Goal: Task Accomplishment & Management: Complete application form

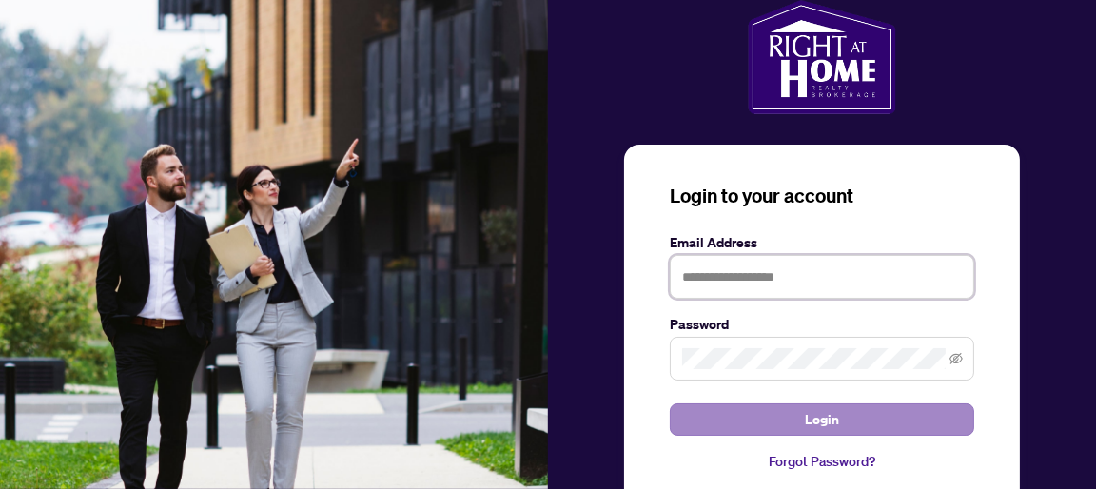
type input "**********"
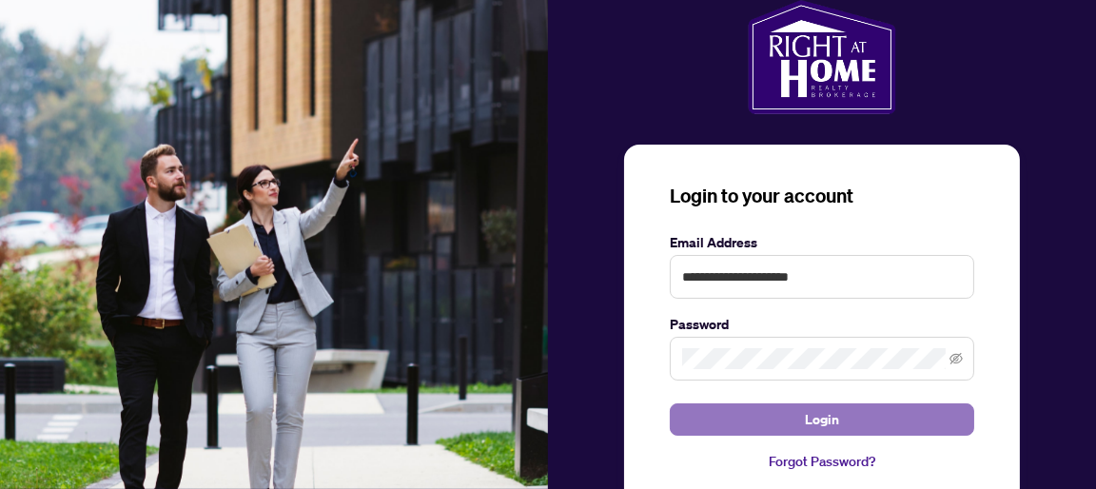
click at [852, 423] on button "Login" at bounding box center [822, 420] width 305 height 32
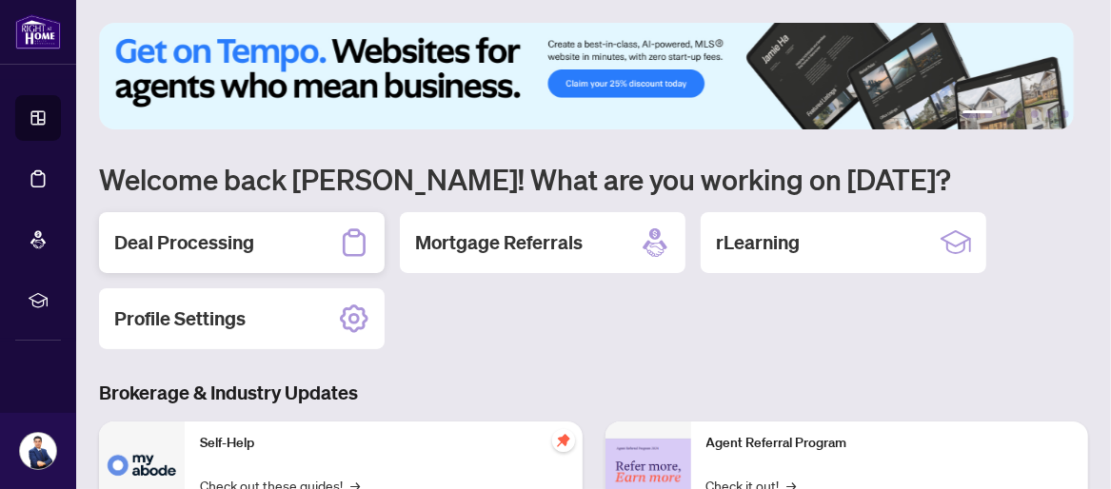
click at [183, 254] on h2 "Deal Processing" at bounding box center [184, 242] width 140 height 27
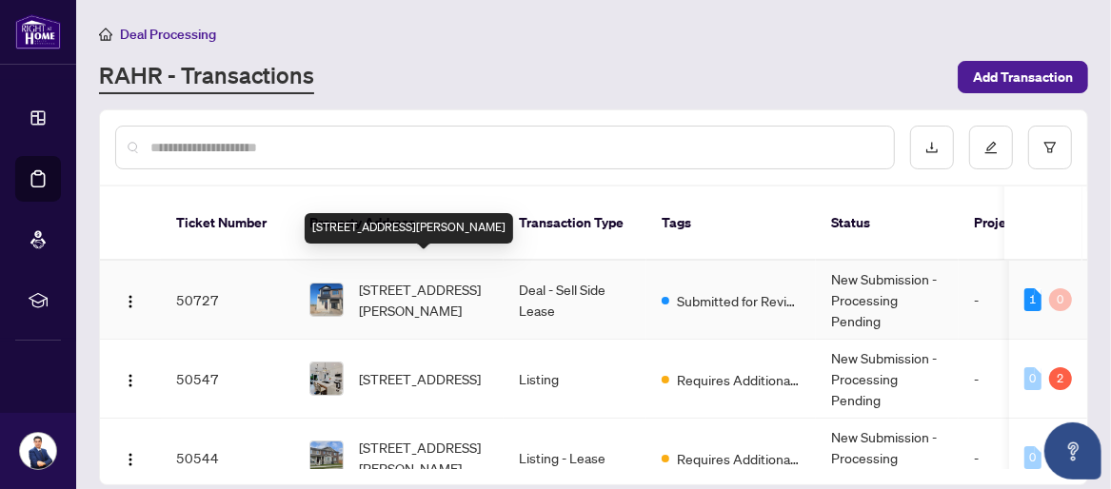
click at [392, 279] on span "[STREET_ADDRESS][PERSON_NAME]" at bounding box center [423, 300] width 129 height 42
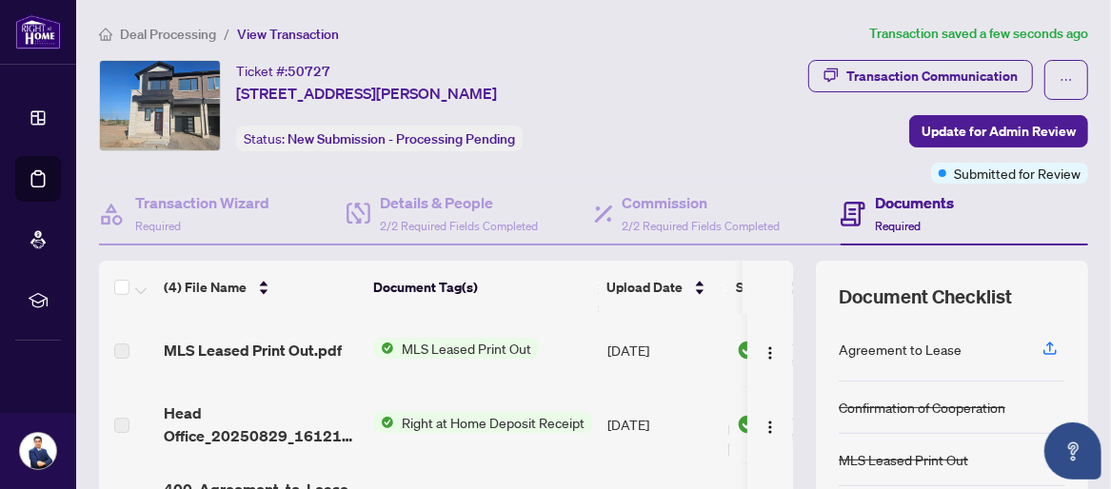
scroll to position [158, 0]
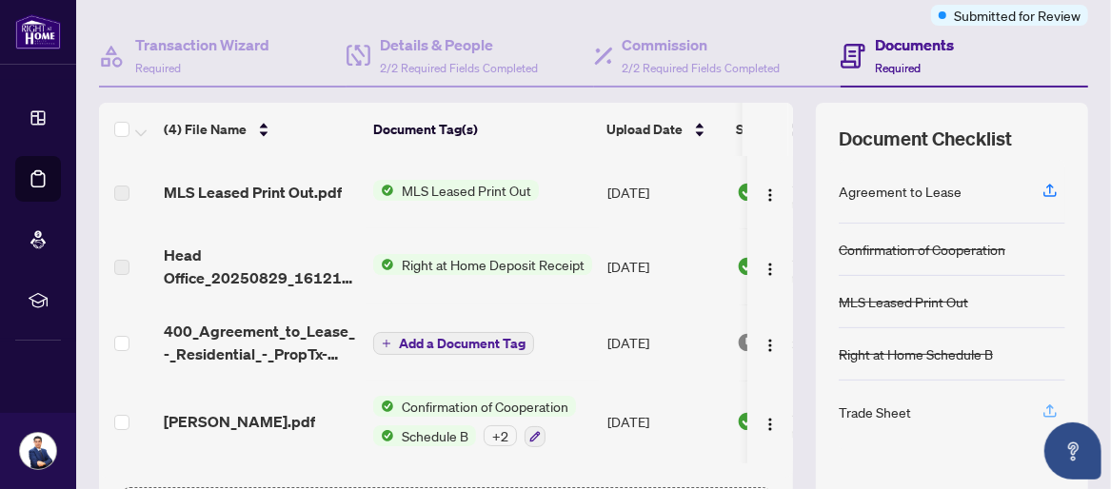
click at [1041, 407] on icon "button" at bounding box center [1049, 411] width 17 height 17
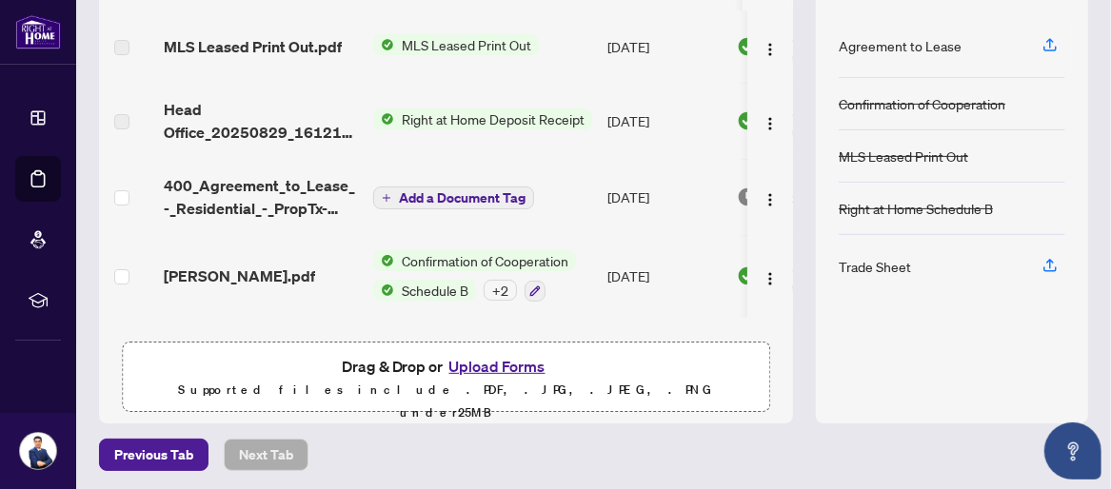
click at [439, 193] on span "Add a Document Tag" at bounding box center [462, 197] width 127 height 13
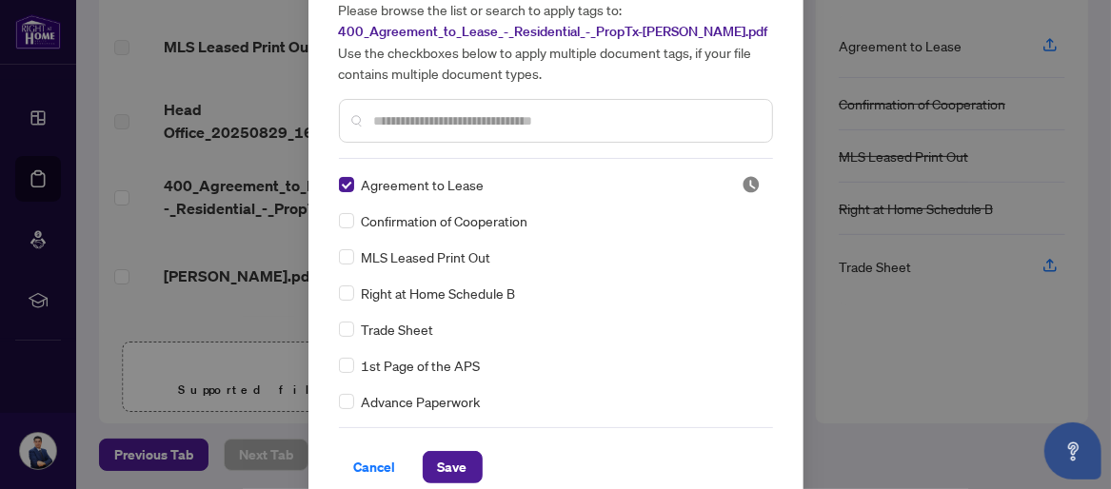
scroll to position [98, 0]
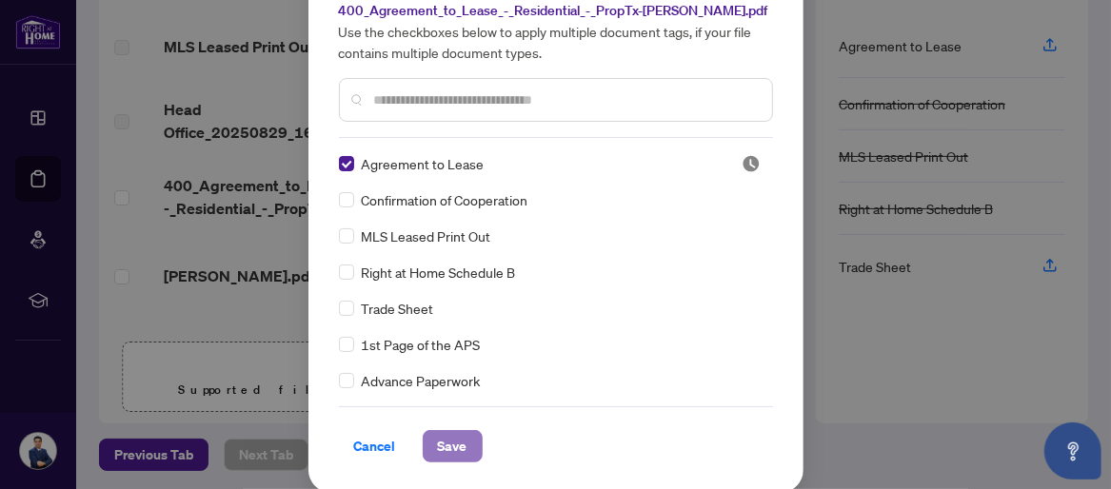
click at [447, 451] on span "Save" at bounding box center [453, 446] width 30 height 30
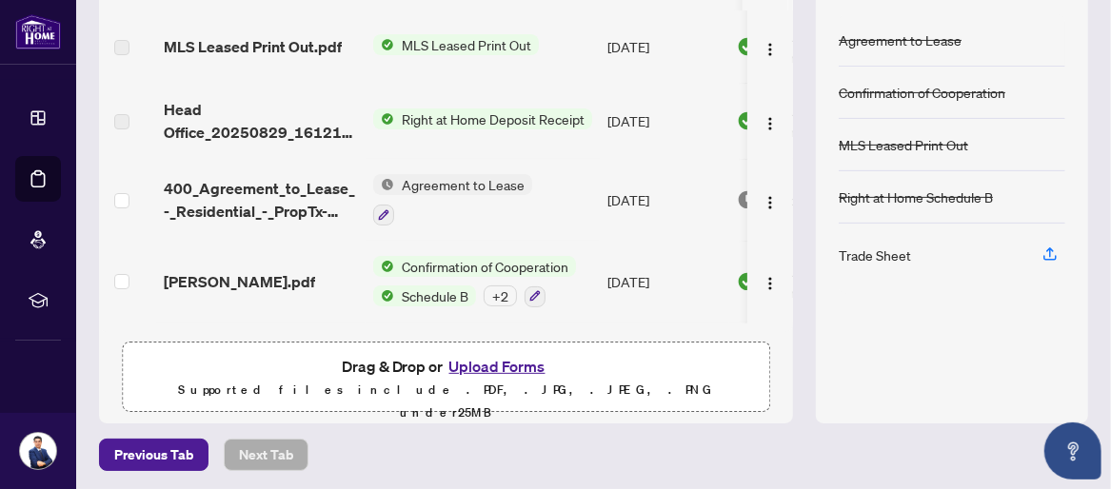
scroll to position [0, 0]
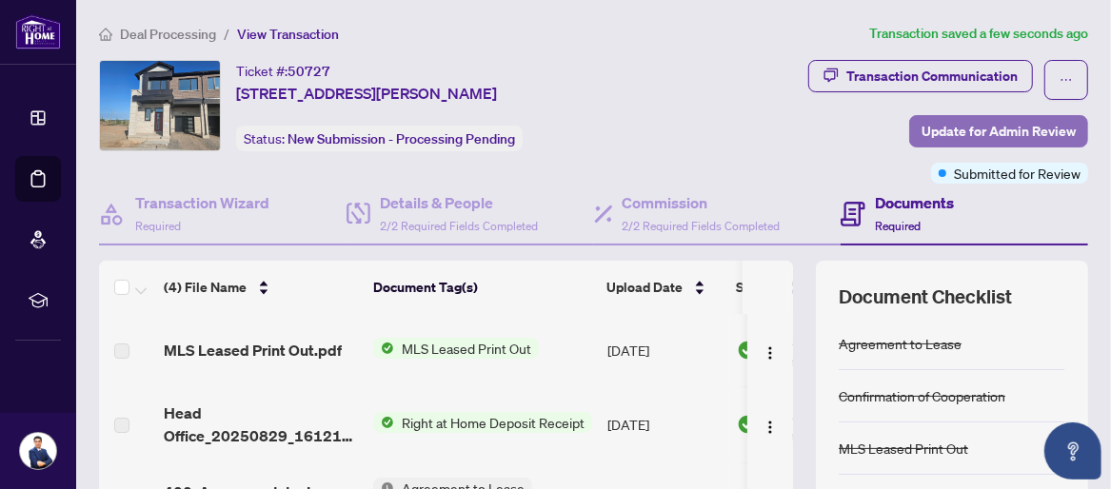
click at [921, 129] on span "Update for Admin Review" at bounding box center [998, 131] width 154 height 30
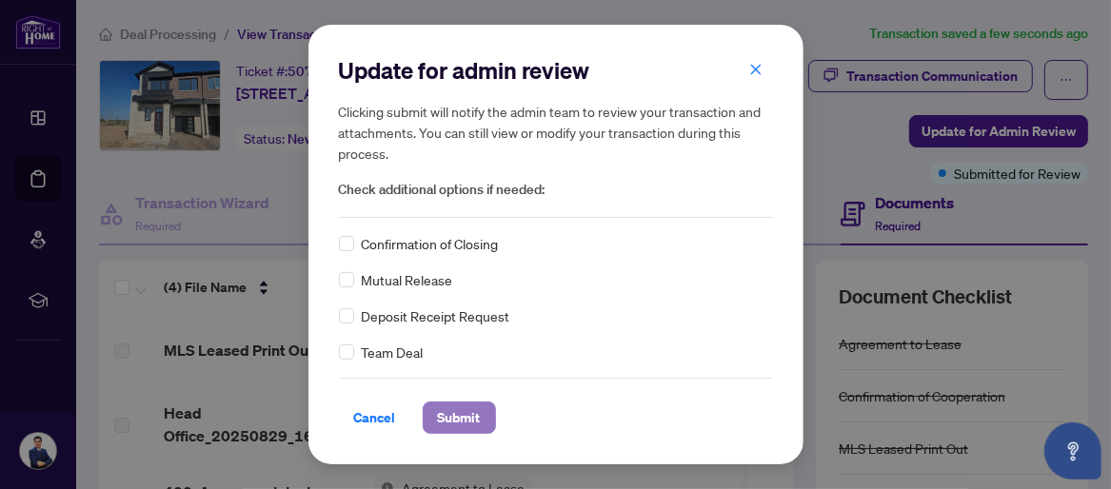
click at [445, 417] on span "Submit" at bounding box center [459, 418] width 43 height 30
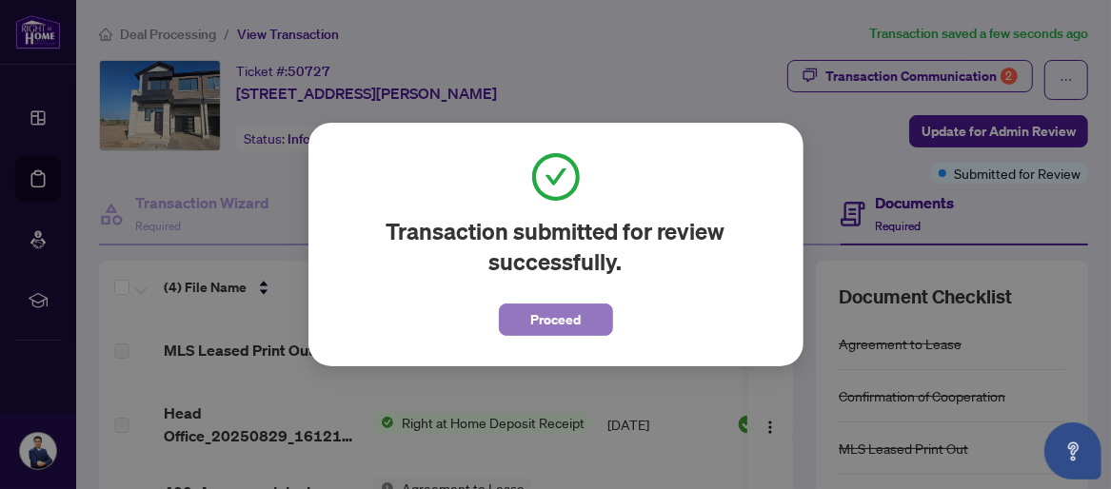
click at [532, 320] on span "Proceed" at bounding box center [555, 320] width 50 height 30
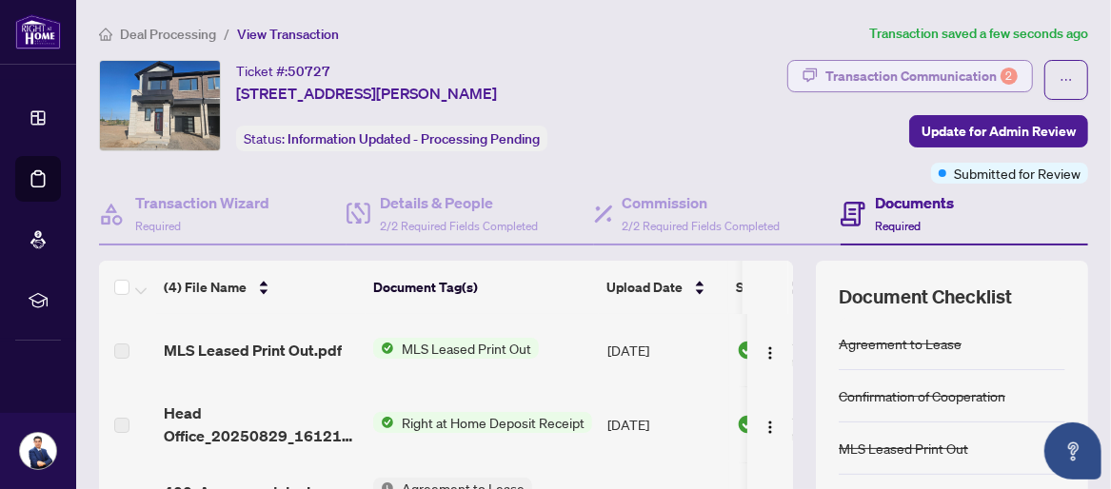
click at [940, 70] on div "Transaction Communication 2" at bounding box center [921, 76] width 192 height 30
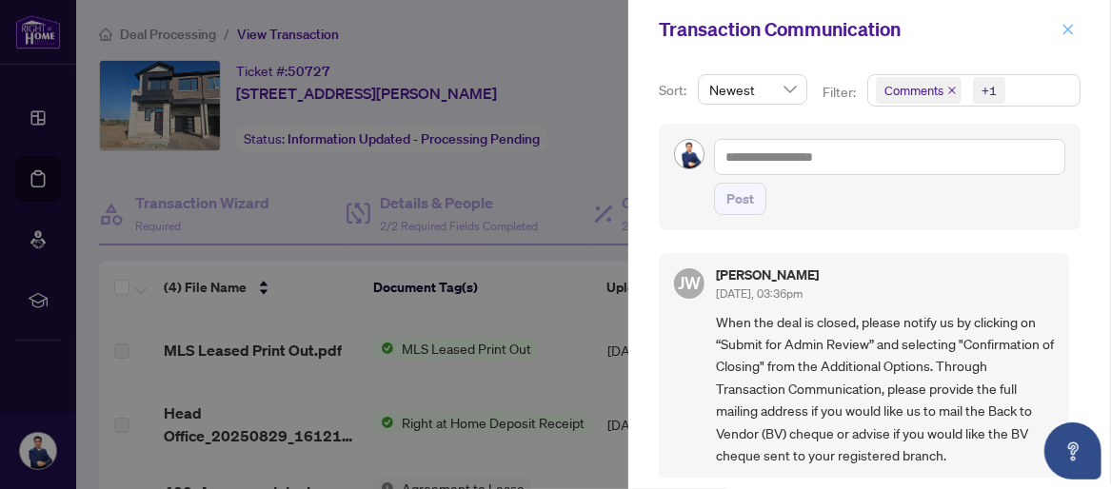
click at [1071, 24] on icon "close" at bounding box center [1067, 29] width 13 height 13
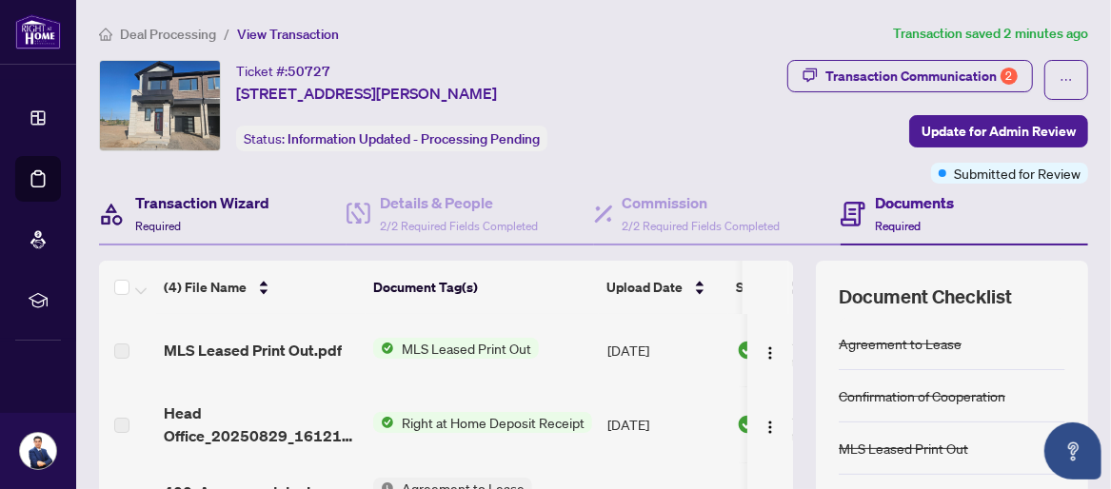
click at [187, 196] on h4 "Transaction Wizard" at bounding box center [202, 202] width 134 height 23
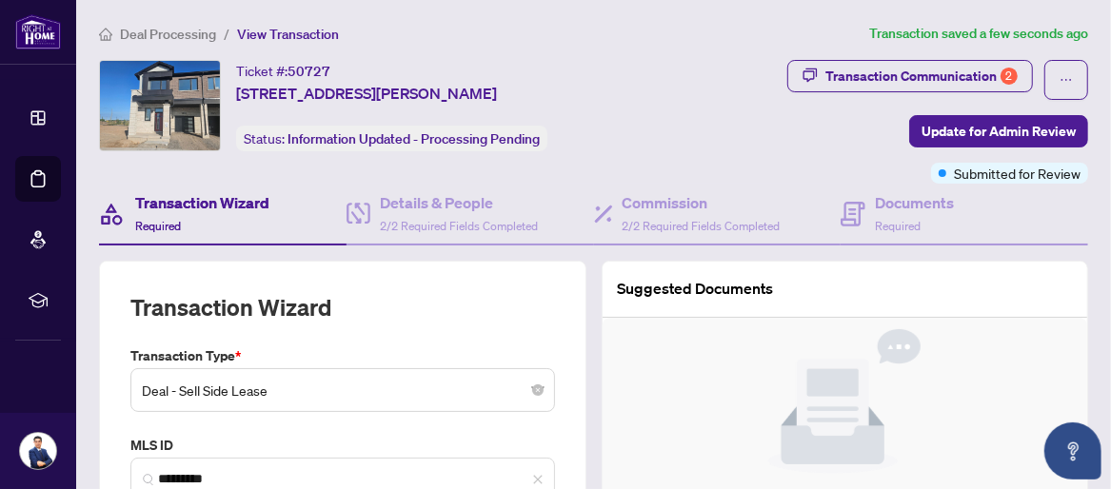
type input "**********"
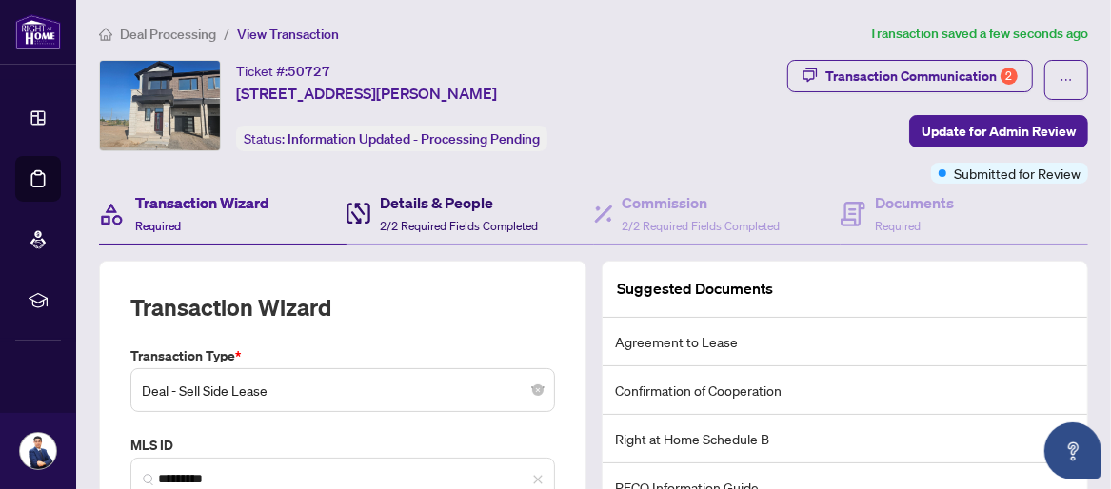
click at [415, 202] on h4 "Details & People" at bounding box center [459, 202] width 158 height 23
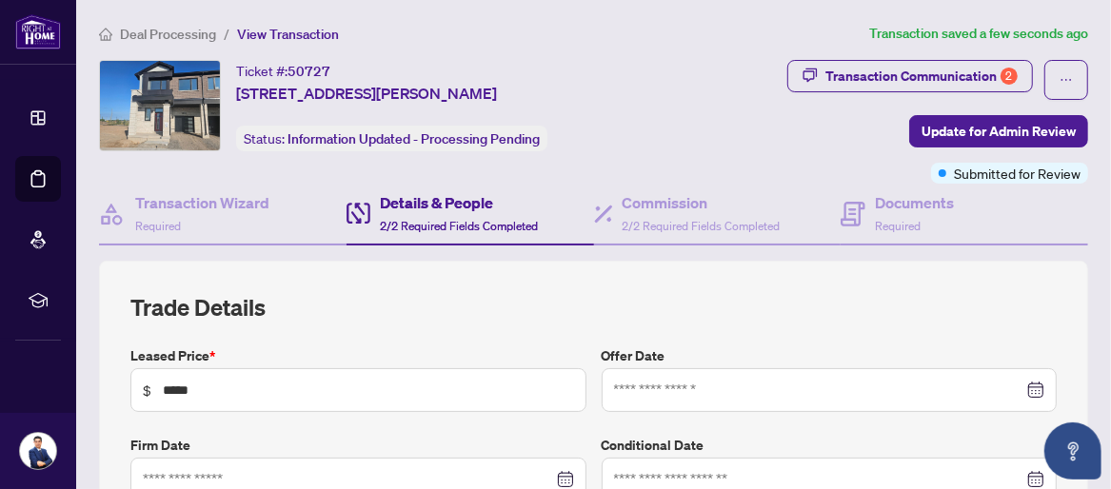
type input "**********"
click at [885, 219] on span "Required" at bounding box center [898, 226] width 46 height 14
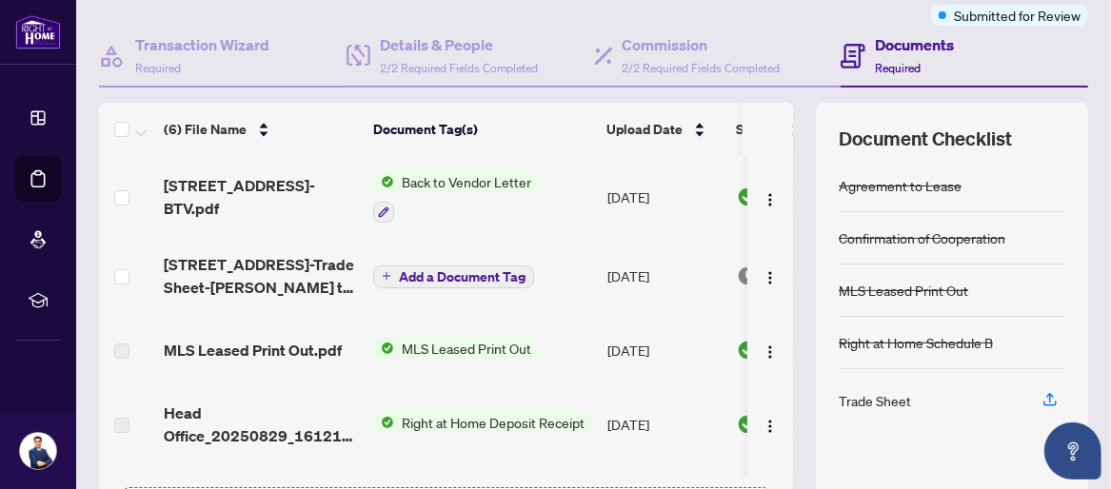
scroll to position [304, 0]
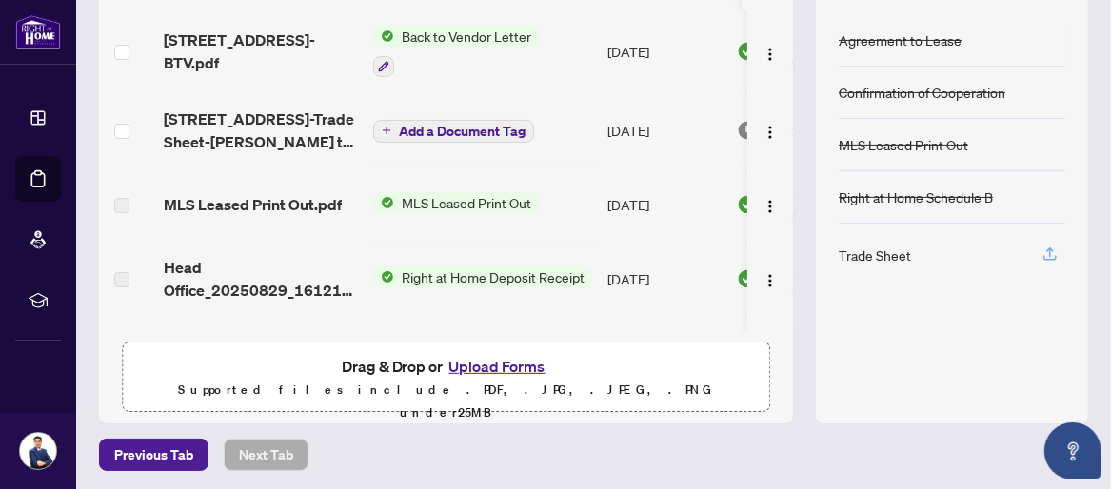
click at [1046, 247] on icon "button" at bounding box center [1050, 252] width 8 height 10
click at [1041, 248] on icon "button" at bounding box center [1049, 254] width 17 height 17
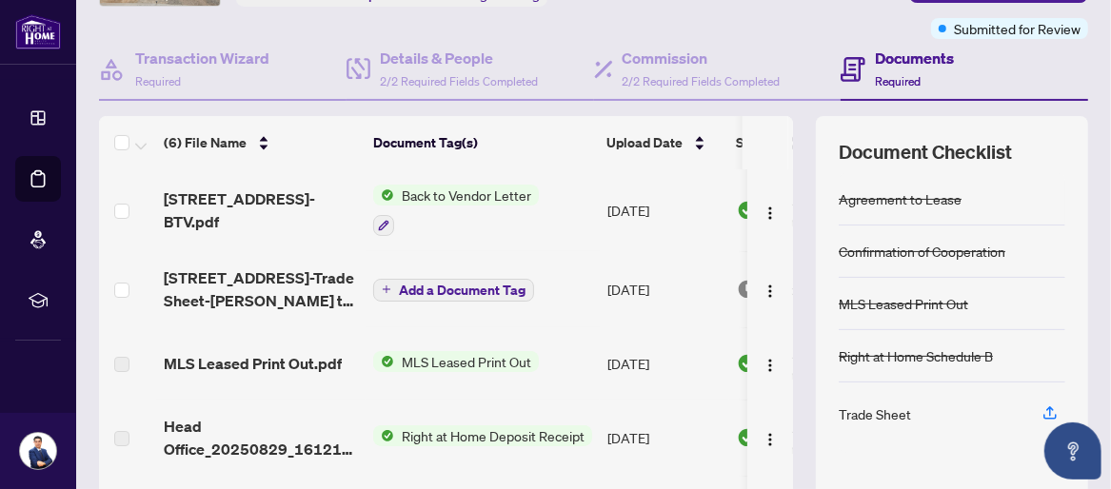
scroll to position [0, 0]
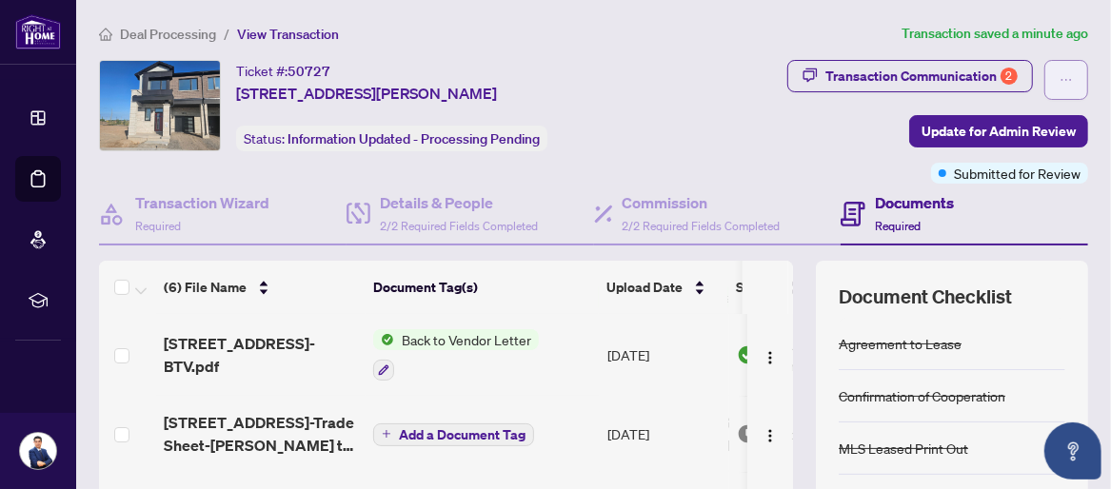
click at [1059, 72] on button "button" at bounding box center [1066, 80] width 44 height 40
click at [469, 341] on span "Back to Vendor Letter" at bounding box center [466, 339] width 145 height 21
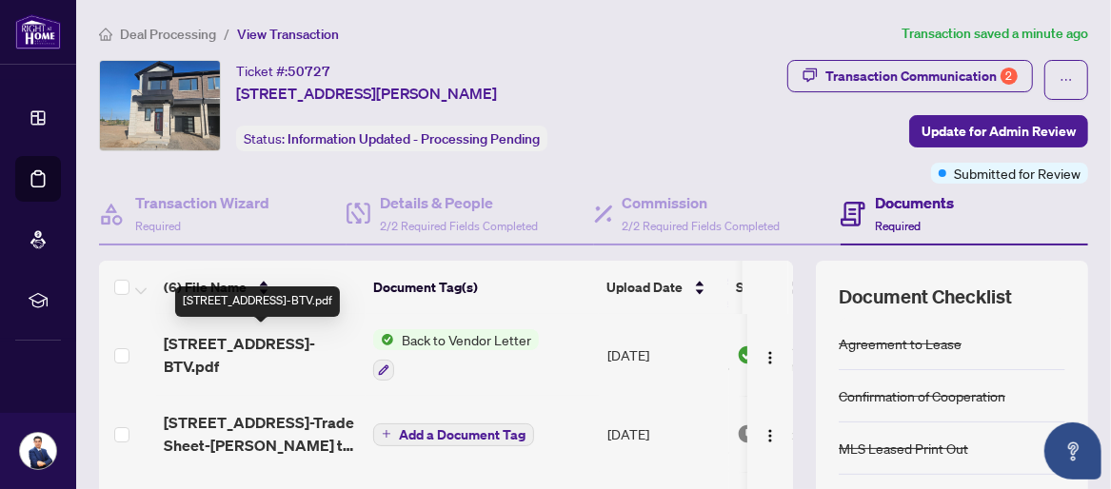
click at [276, 339] on span "[STREET_ADDRESS]-BTV.pdf" at bounding box center [261, 355] width 194 height 46
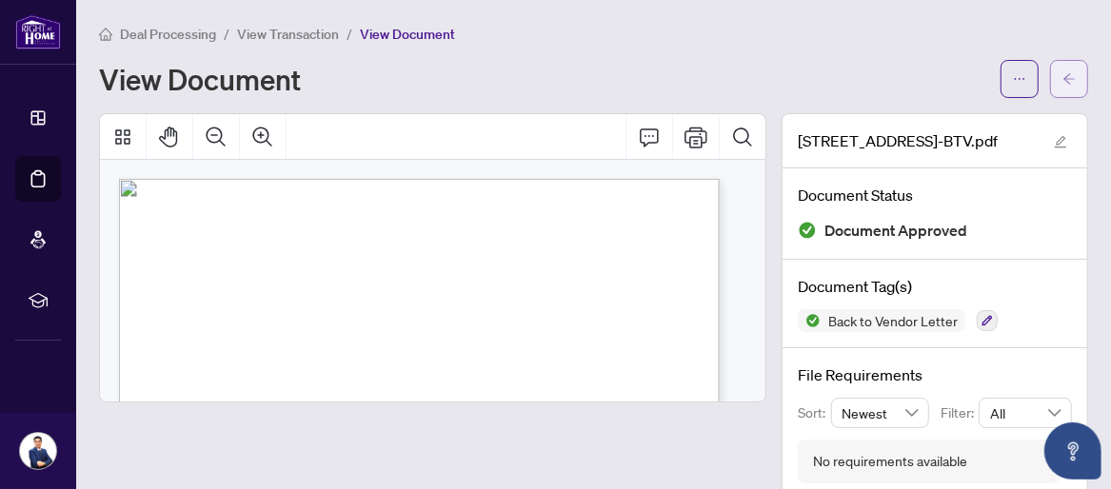
click at [1050, 79] on button "button" at bounding box center [1069, 79] width 38 height 38
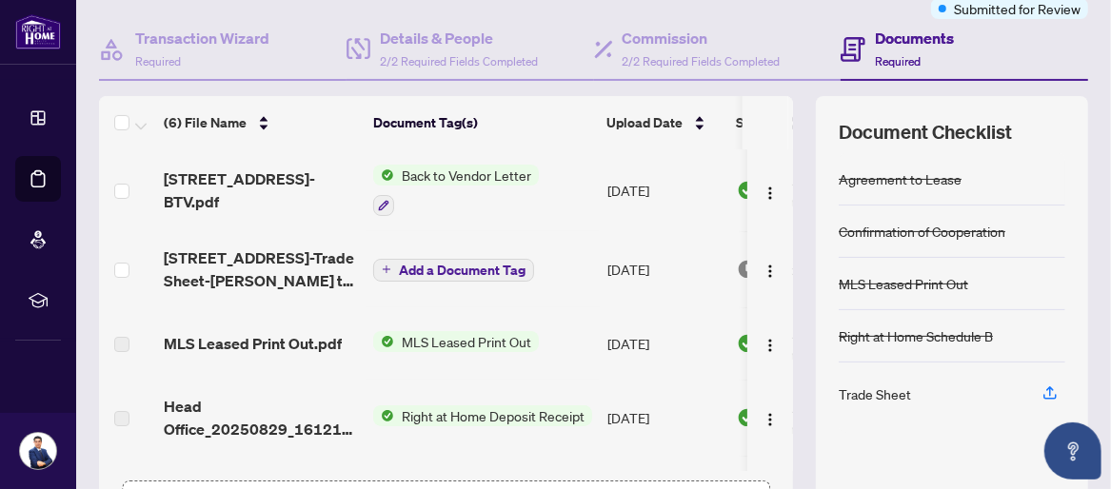
scroll to position [204, 0]
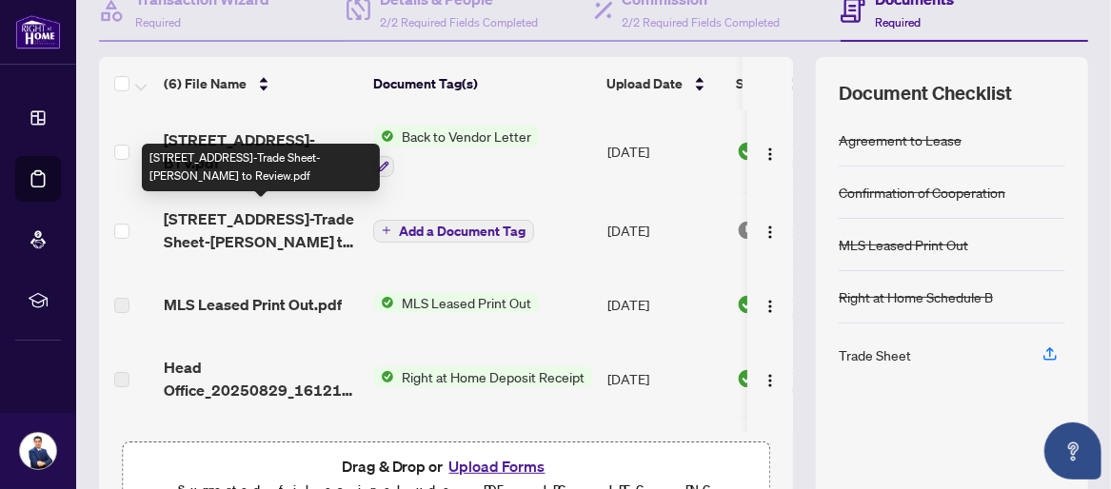
click at [271, 222] on span "[STREET_ADDRESS]-Trade Sheet-[PERSON_NAME] to Review.pdf" at bounding box center [261, 230] width 194 height 46
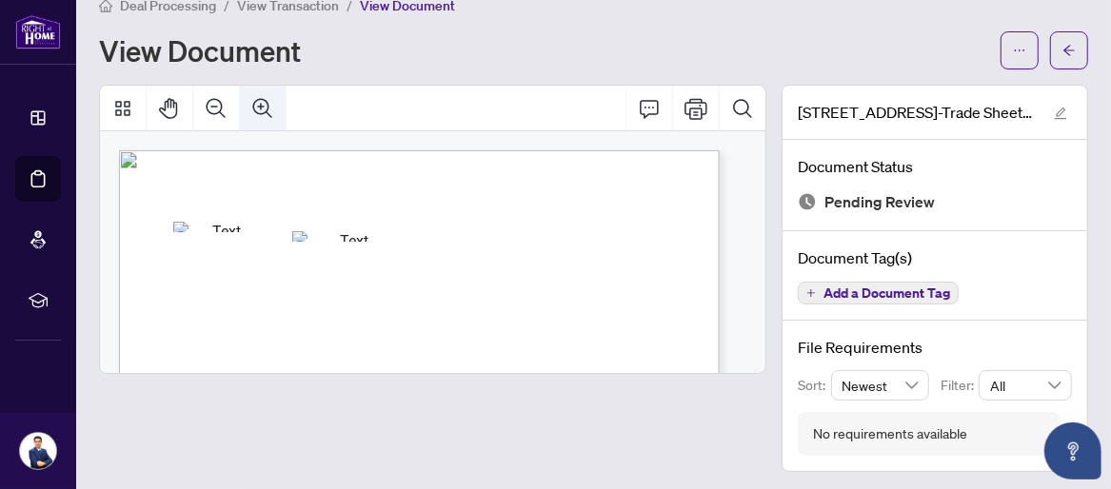
click at [260, 100] on icon "Zoom In" at bounding box center [262, 107] width 19 height 19
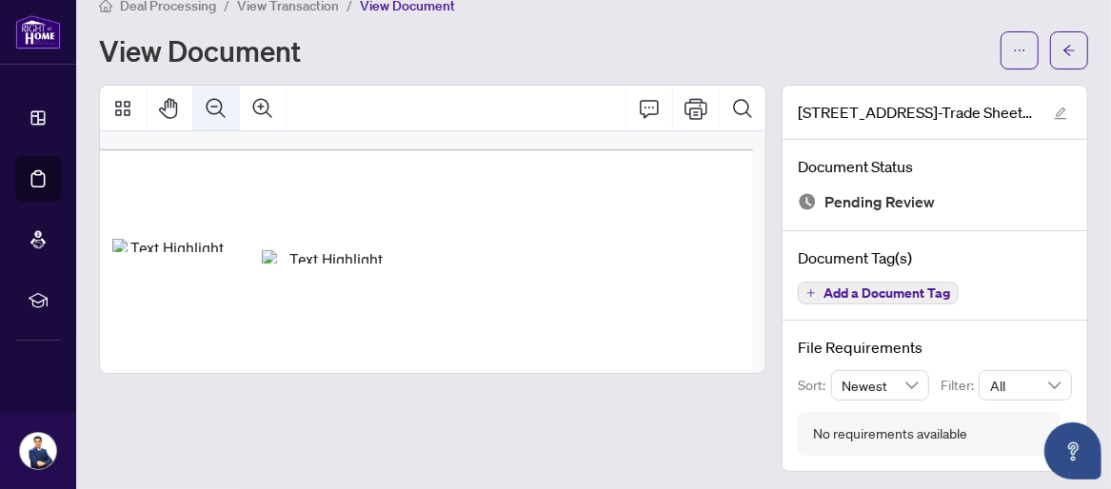
click at [221, 102] on icon "Zoom Out" at bounding box center [216, 107] width 19 height 19
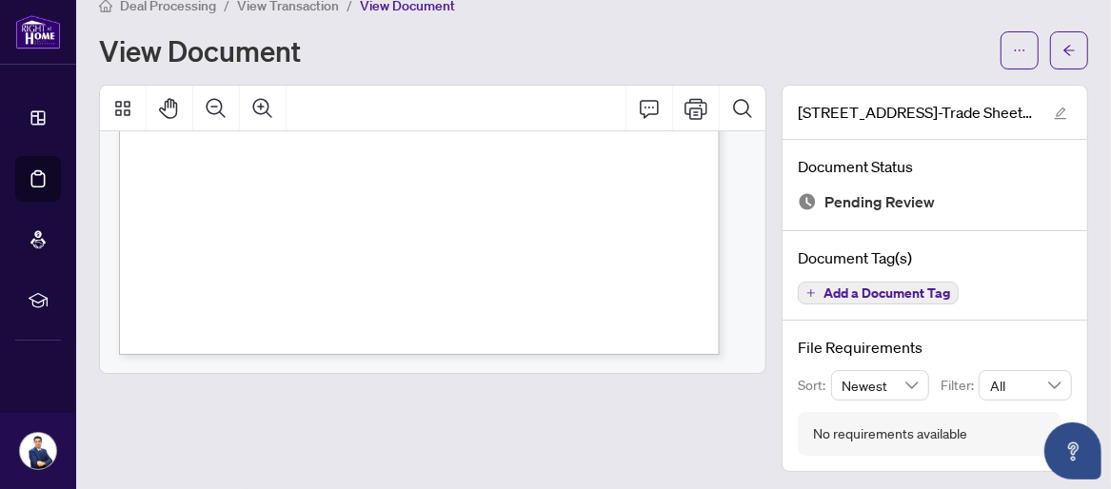
scroll to position [586, 0]
click at [875, 288] on span "Add a Document Tag" at bounding box center [886, 292] width 127 height 13
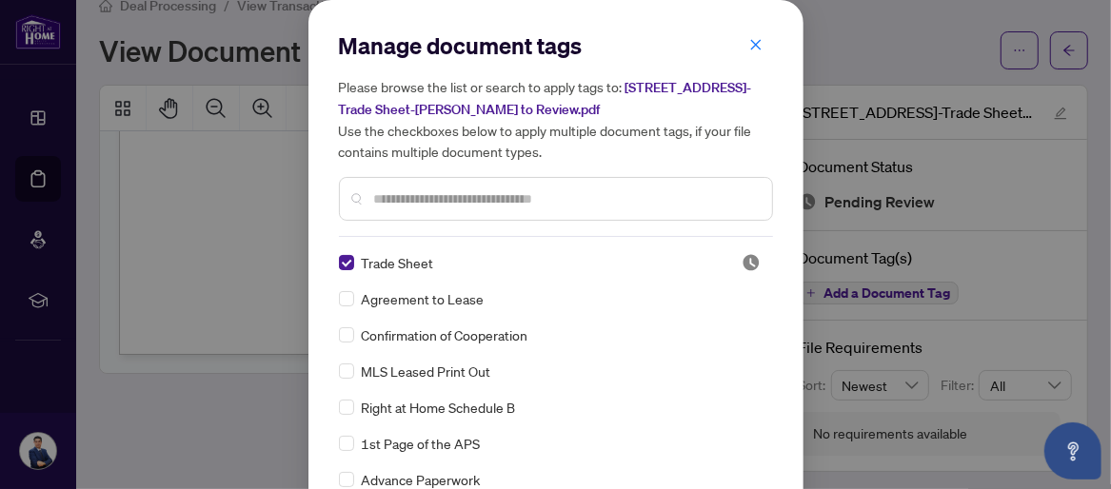
scroll to position [98, 0]
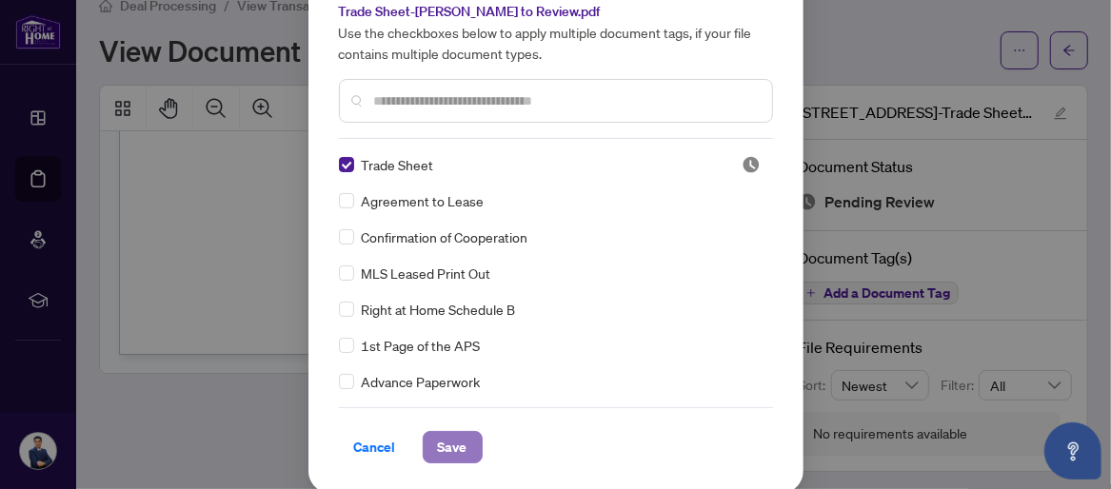
click at [444, 447] on span "Save" at bounding box center [453, 447] width 30 height 30
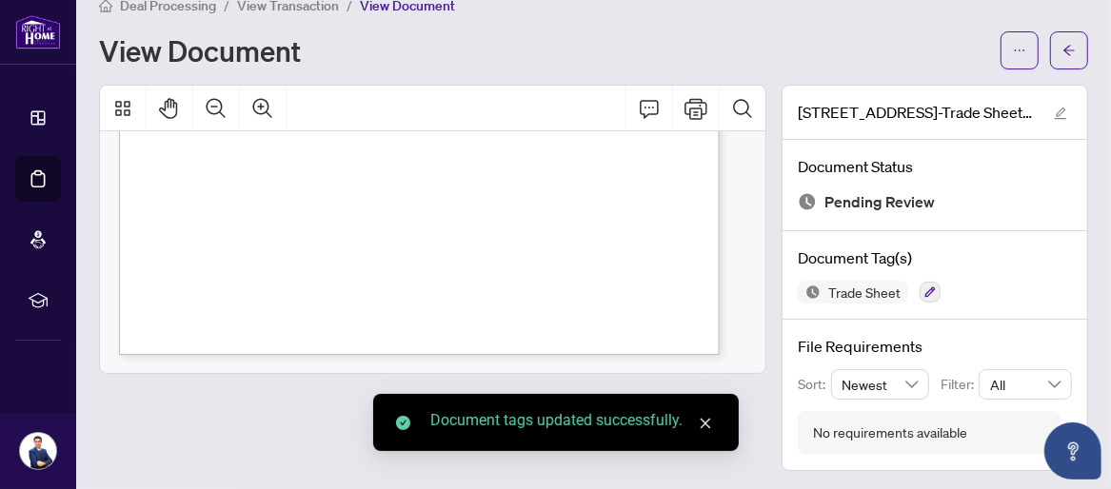
scroll to position [29, 0]
click at [925, 287] on icon "button" at bounding box center [930, 292] width 10 height 10
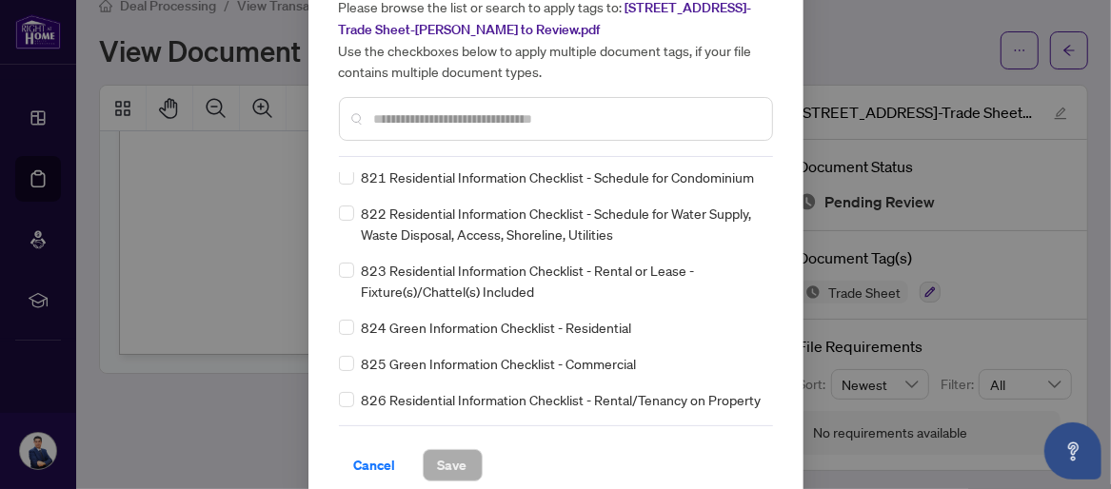
scroll to position [98, 0]
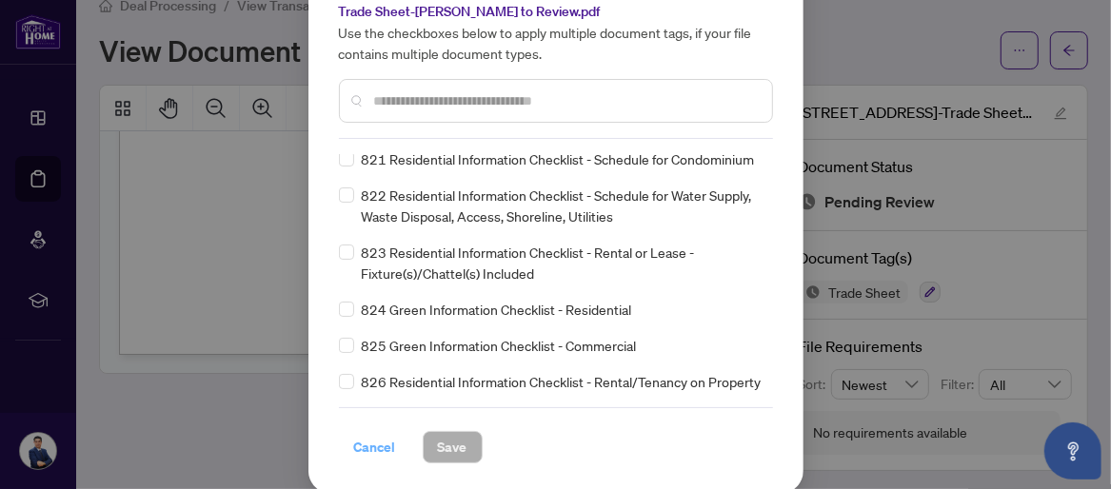
click at [358, 442] on span "Cancel" at bounding box center [375, 447] width 42 height 30
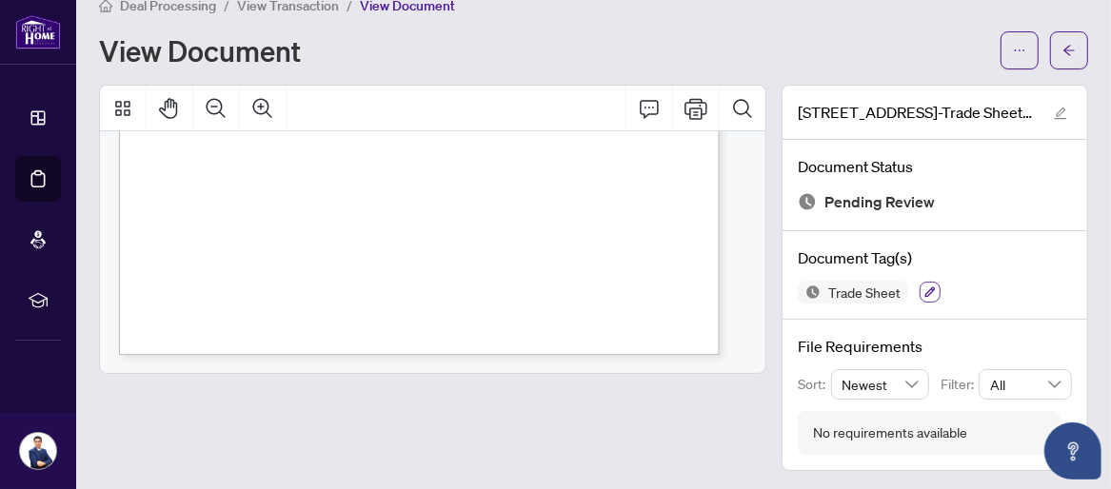
scroll to position [0, 0]
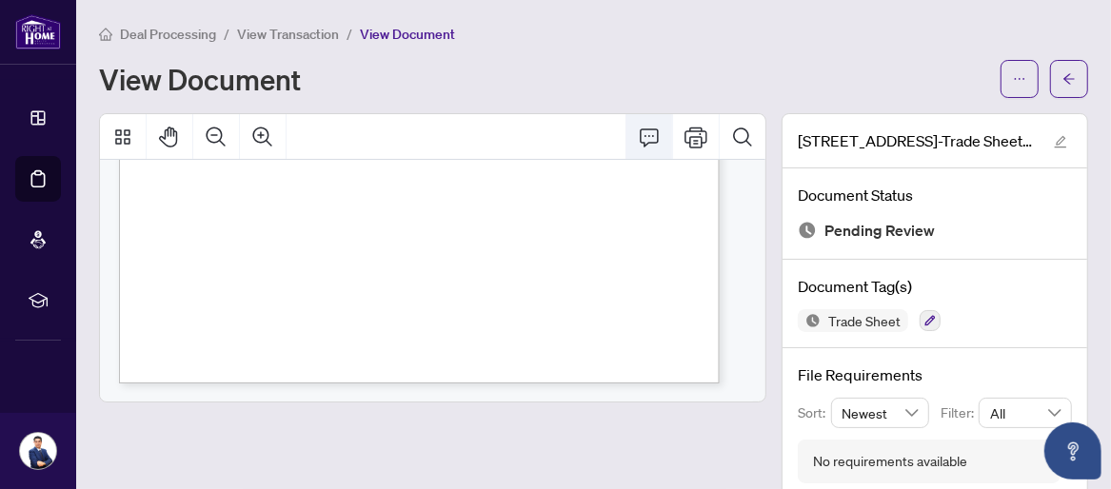
click at [638, 137] on icon "Comment" at bounding box center [649, 137] width 23 height 23
click at [1053, 138] on icon "edit" at bounding box center [1059, 141] width 13 height 13
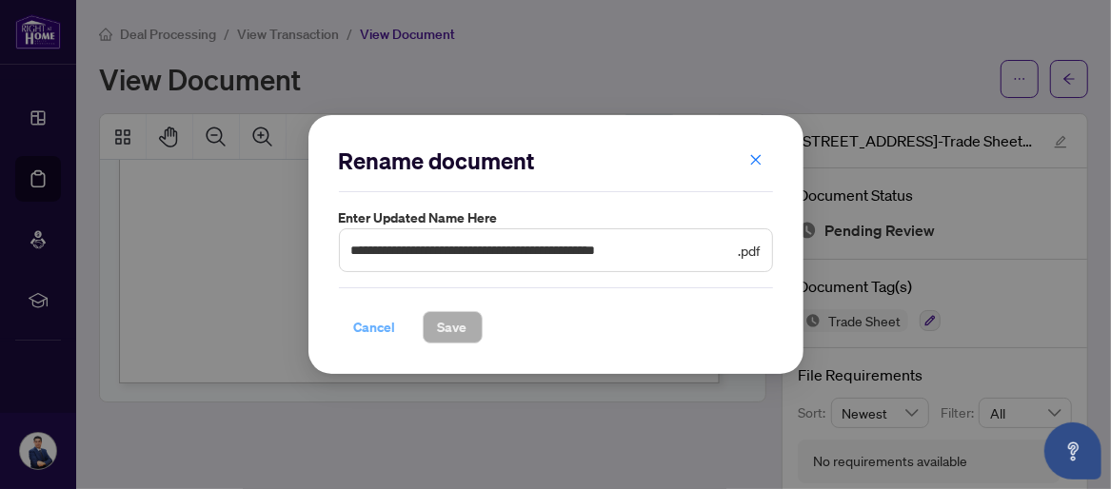
click at [368, 326] on span "Cancel" at bounding box center [375, 327] width 42 height 30
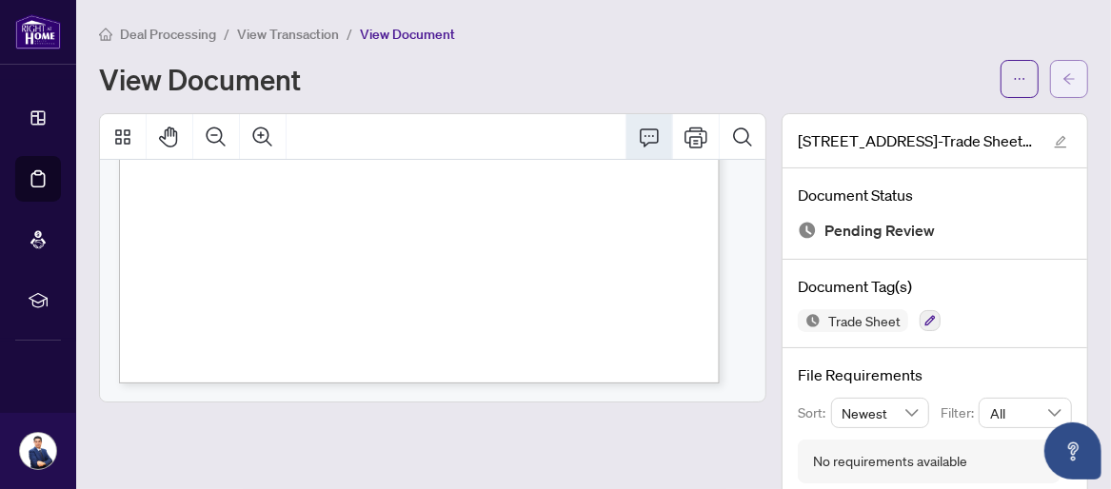
click at [1062, 78] on icon "arrow-left" at bounding box center [1068, 78] width 13 height 13
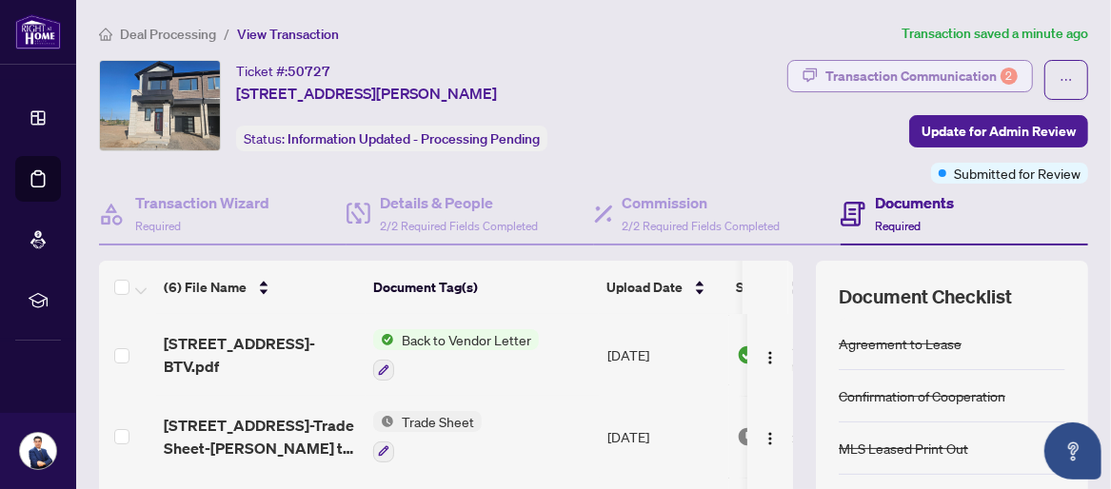
click at [926, 78] on div "Transaction Communication 2" at bounding box center [921, 76] width 192 height 30
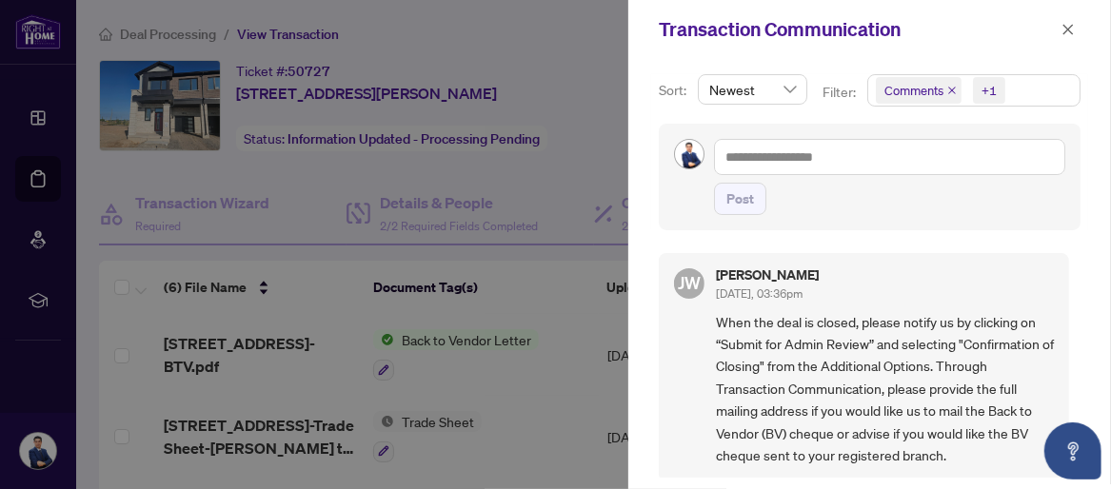
click at [539, 316] on div at bounding box center [555, 244] width 1111 height 489
click at [1064, 37] on span "button" at bounding box center [1067, 29] width 13 height 30
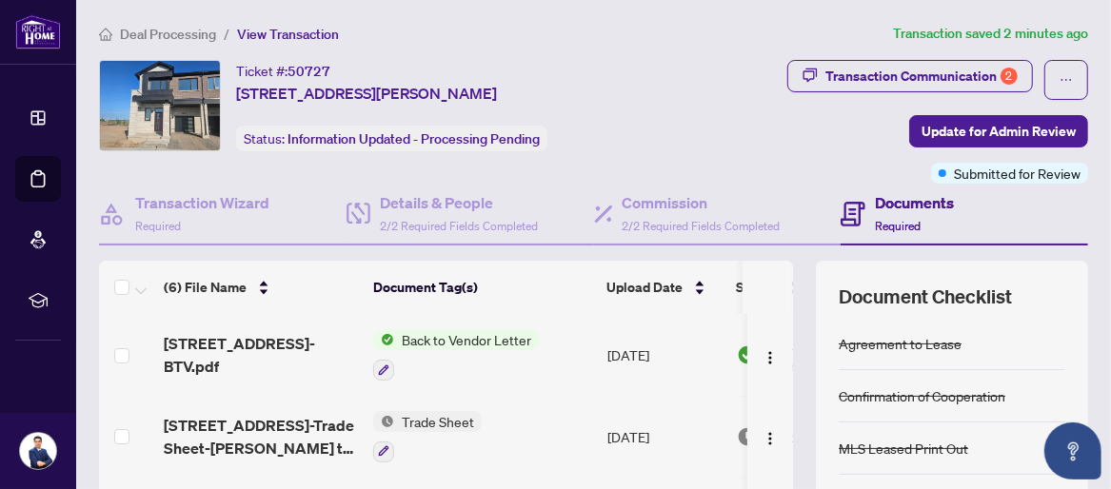
click at [426, 421] on span "Trade Sheet" at bounding box center [438, 421] width 88 height 21
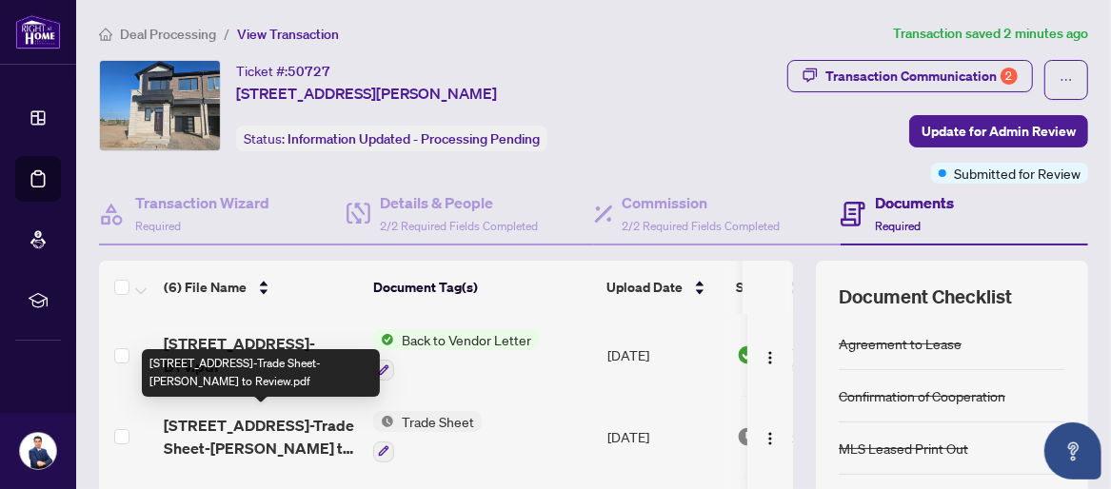
click at [240, 423] on span "[STREET_ADDRESS]-Trade Sheet-[PERSON_NAME] to Review.pdf" at bounding box center [261, 437] width 194 height 46
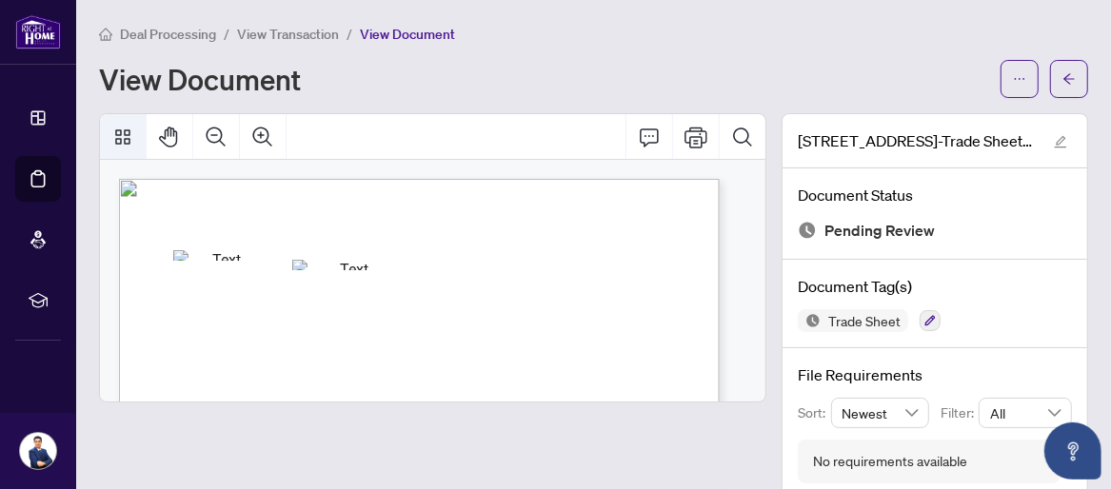
click at [121, 134] on icon "Thumbnails" at bounding box center [122, 137] width 23 height 23
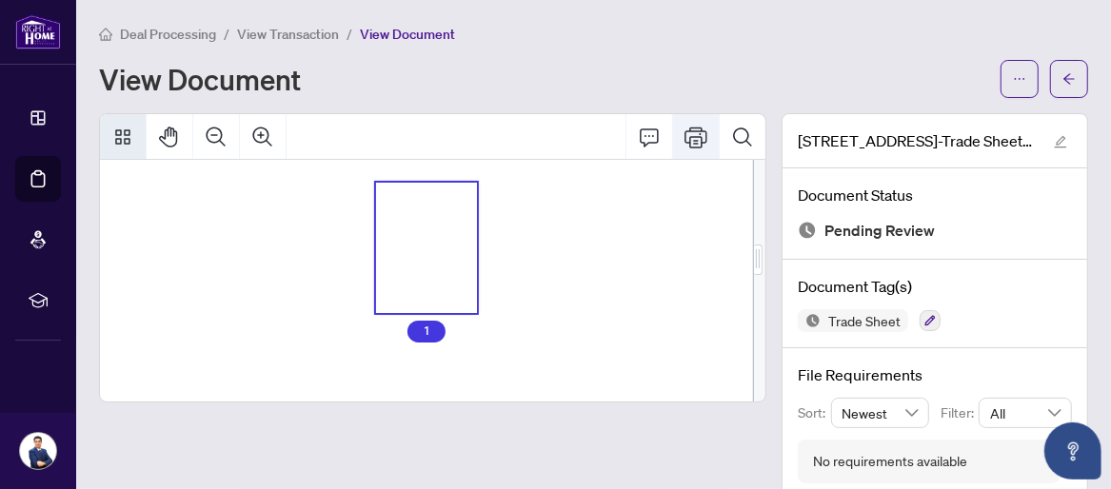
click at [689, 142] on icon "Print" at bounding box center [695, 137] width 23 height 23
click at [1050, 74] on button "button" at bounding box center [1069, 79] width 38 height 38
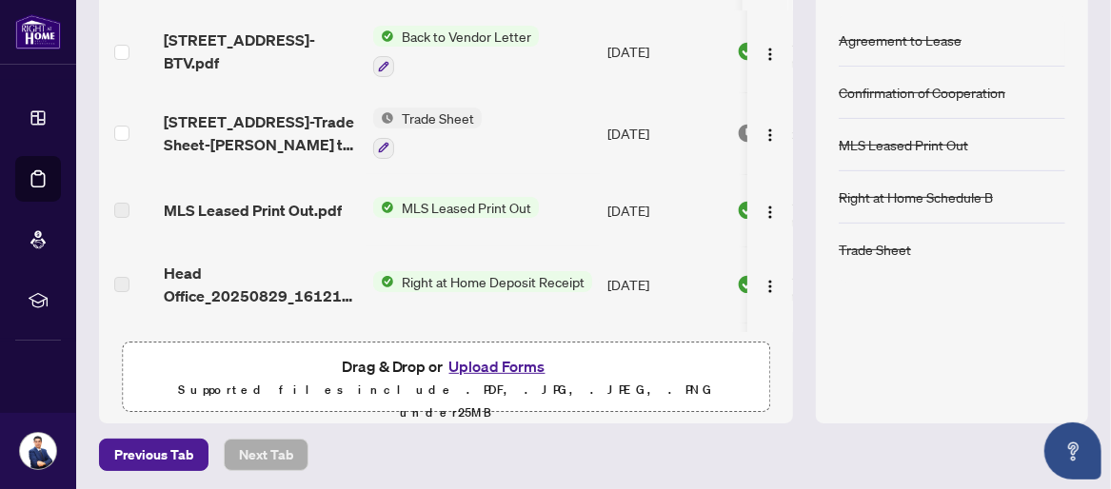
scroll to position [155, 0]
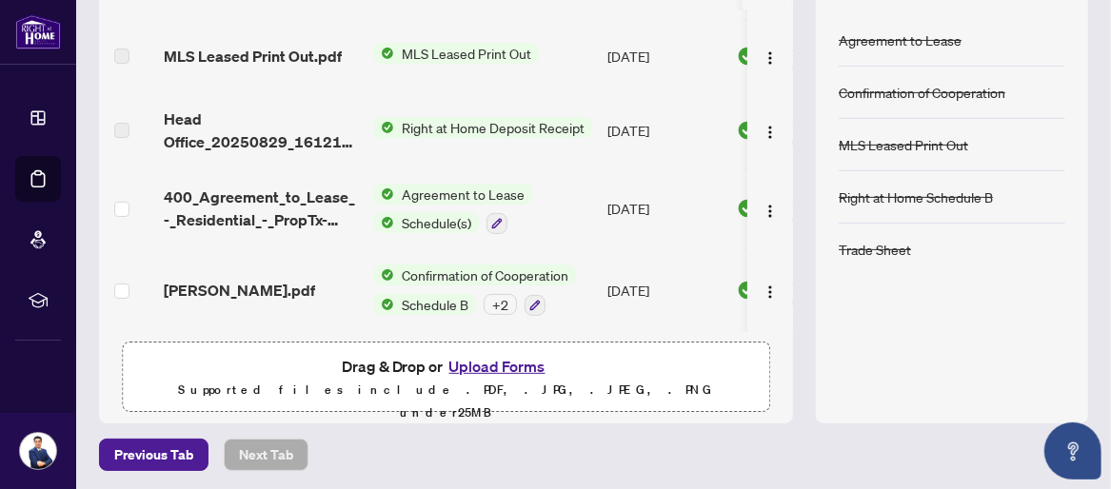
click at [480, 363] on button "Upload Forms" at bounding box center [497, 366] width 108 height 25
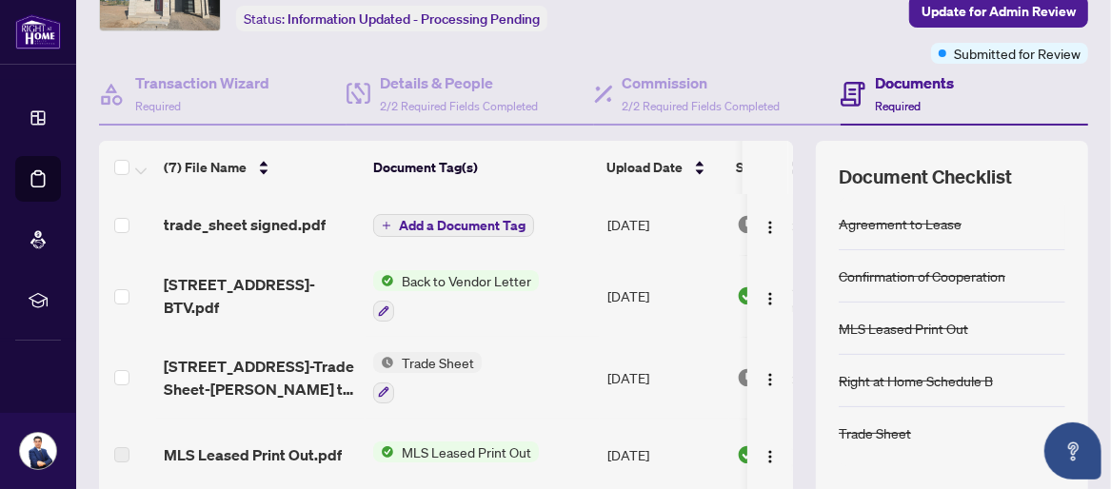
scroll to position [158, 0]
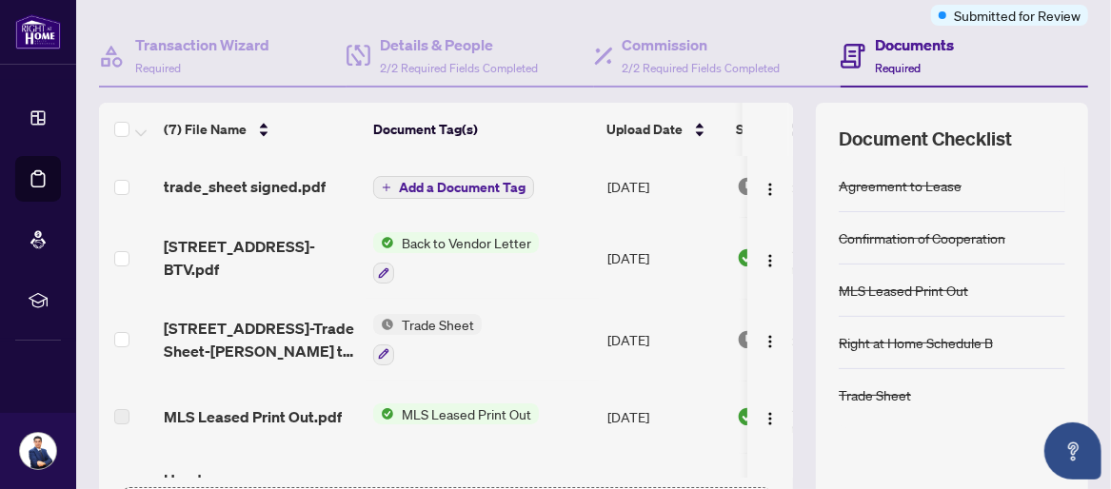
click at [399, 181] on span "Add a Document Tag" at bounding box center [462, 187] width 127 height 13
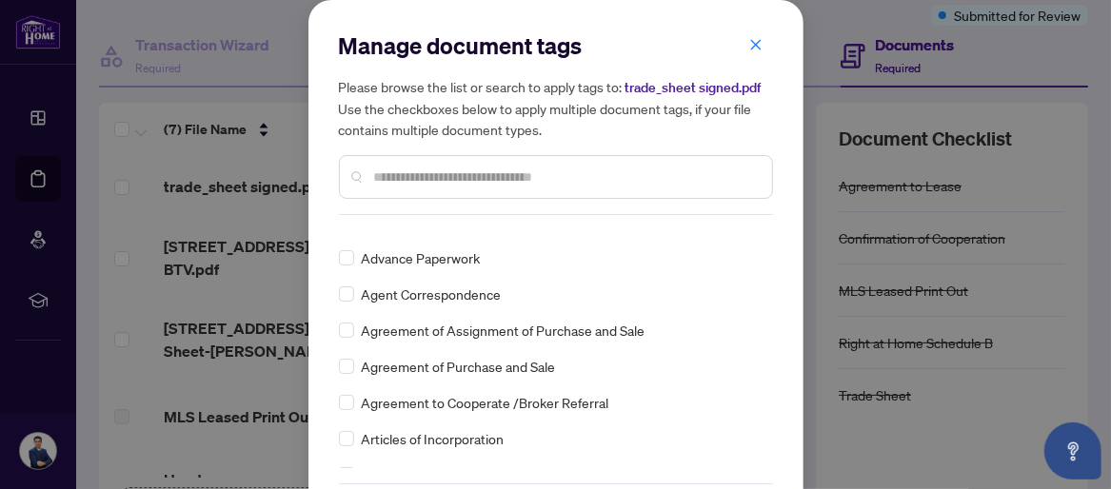
scroll to position [0, 0]
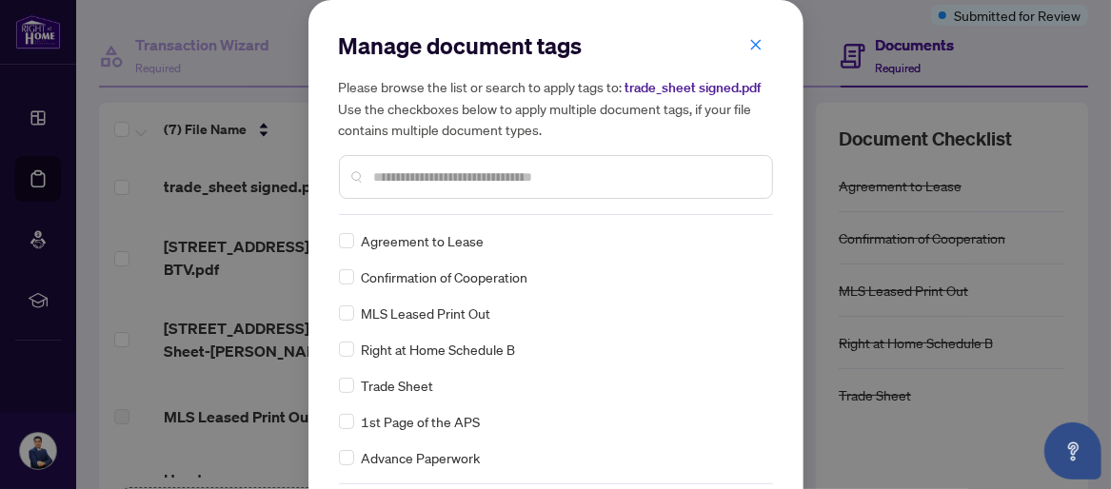
click at [395, 386] on span "Trade Sheet" at bounding box center [398, 385] width 72 height 21
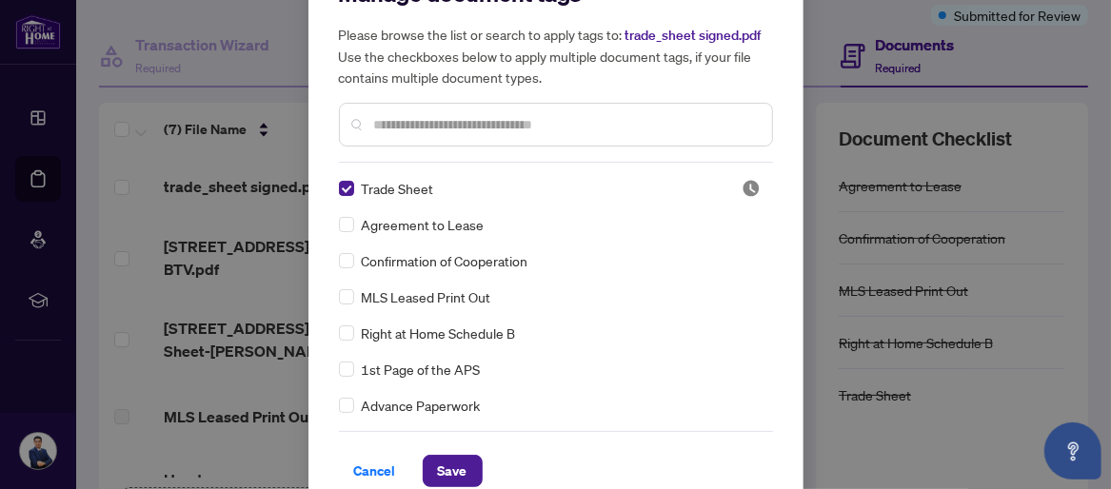
scroll to position [77, 0]
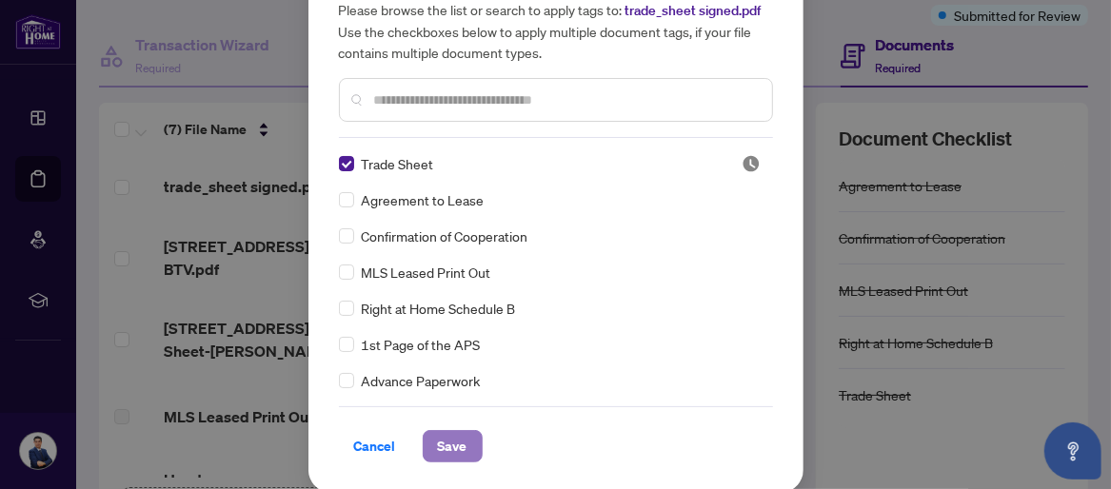
click at [460, 438] on button "Save" at bounding box center [453, 446] width 60 height 32
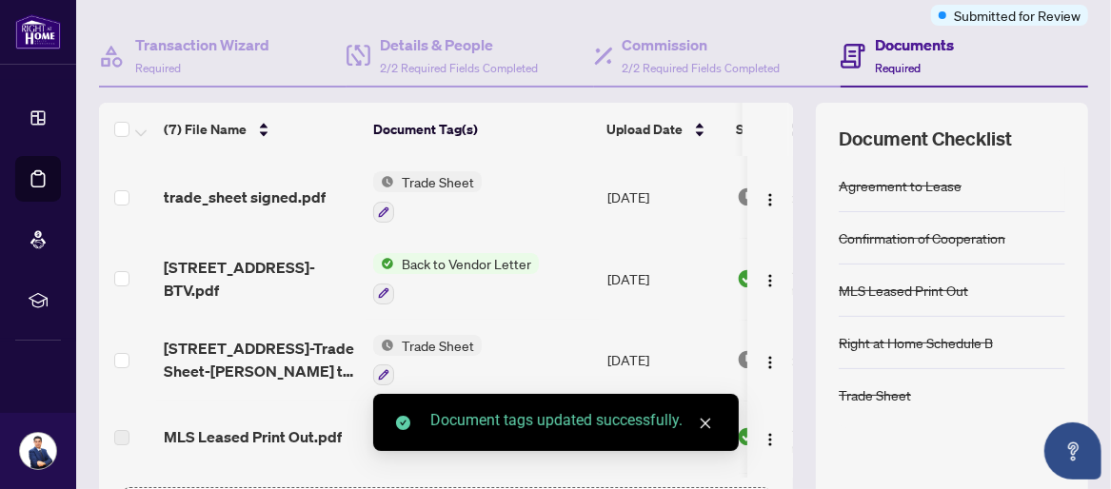
scroll to position [0, 0]
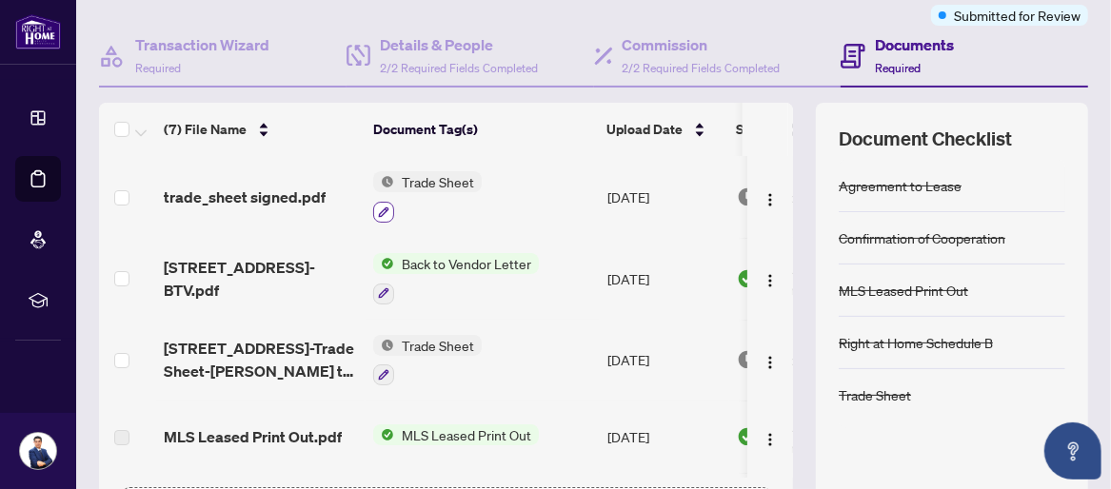
click at [384, 207] on icon "button" at bounding box center [384, 212] width 10 height 10
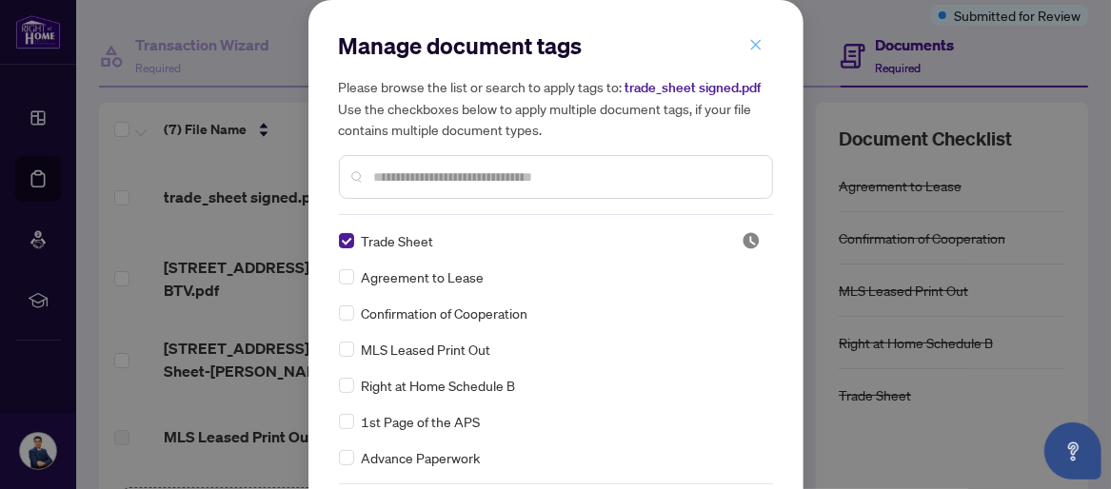
click at [749, 39] on icon "close" at bounding box center [755, 44] width 13 height 13
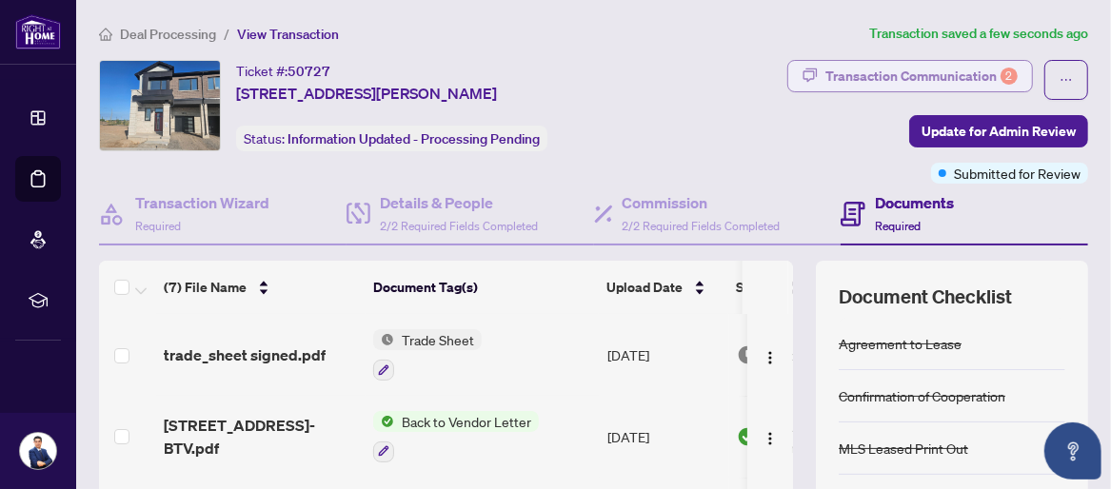
click at [904, 63] on div "Transaction Communication 2" at bounding box center [921, 76] width 192 height 30
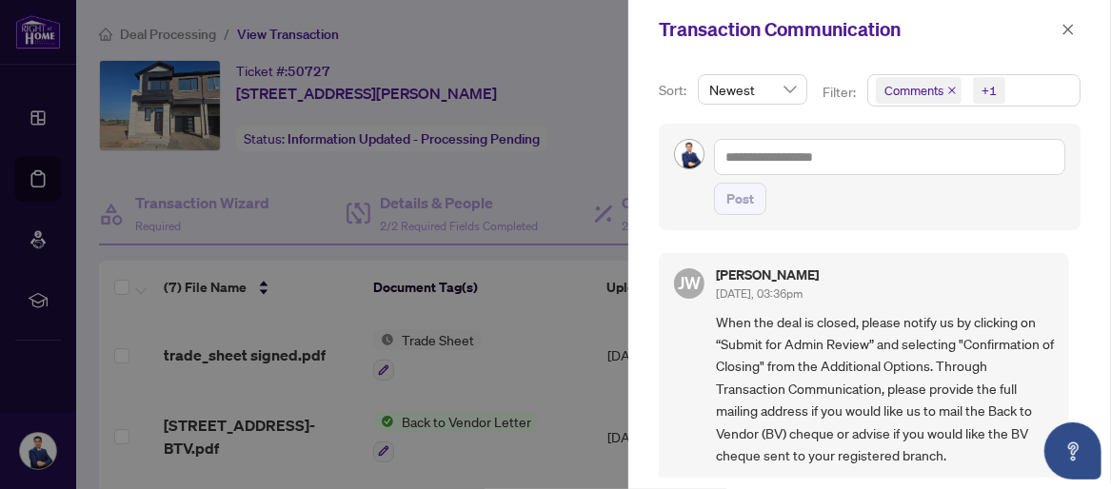
click at [581, 182] on div at bounding box center [555, 244] width 1111 height 489
click at [1065, 28] on icon "close" at bounding box center [1067, 29] width 13 height 13
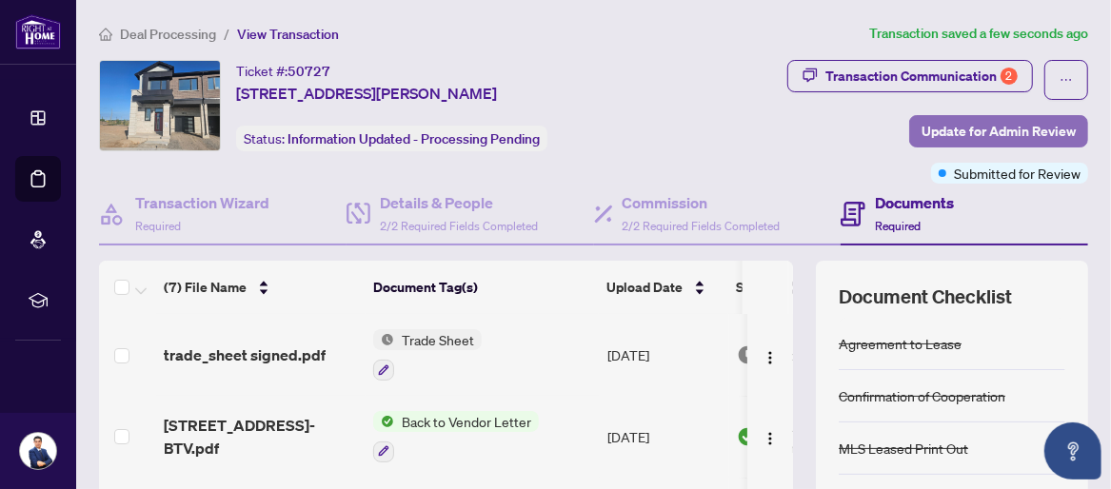
click at [986, 130] on span "Update for Admin Review" at bounding box center [998, 131] width 154 height 30
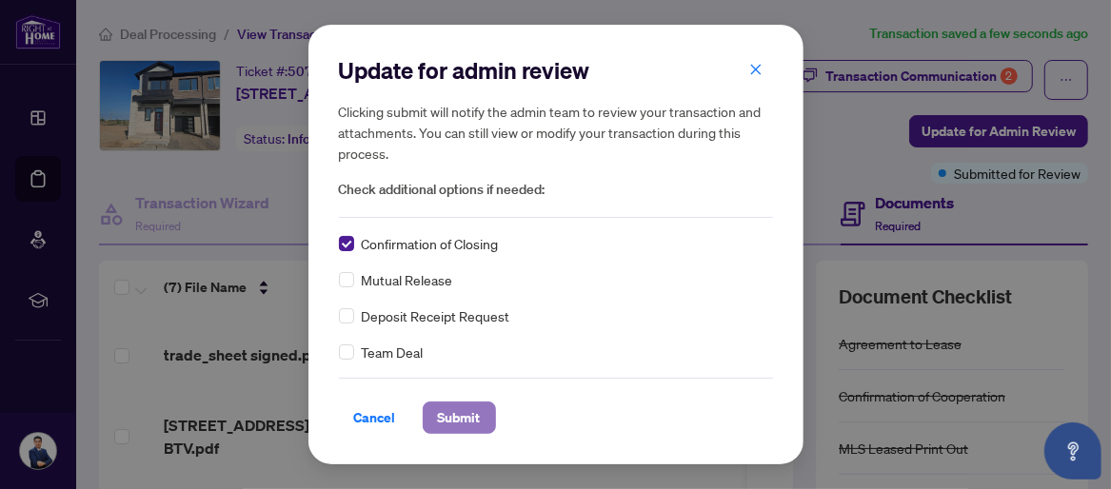
click at [452, 421] on span "Submit" at bounding box center [459, 418] width 43 height 30
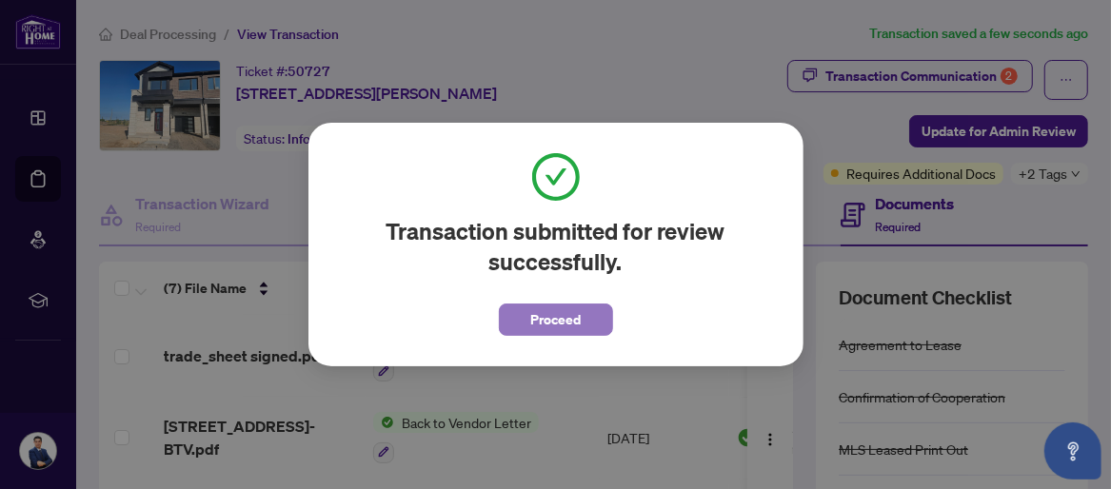
click at [517, 325] on button "Proceed" at bounding box center [556, 320] width 114 height 32
